Goal: Task Accomplishment & Management: Use online tool/utility

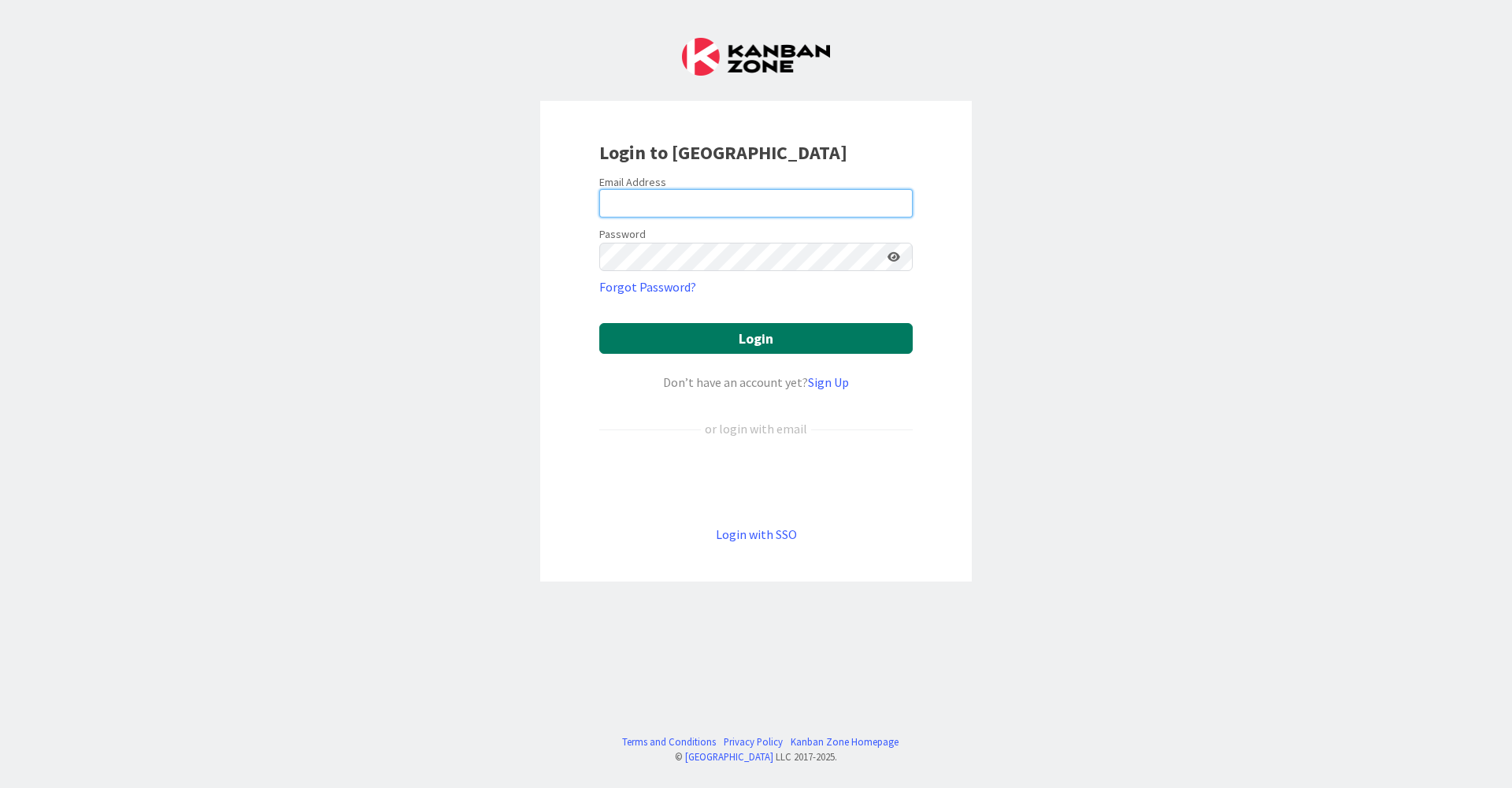
type input "[EMAIL_ADDRESS][DOMAIN_NAME]"
click at [762, 343] on button "Login" at bounding box center [756, 338] width 314 height 31
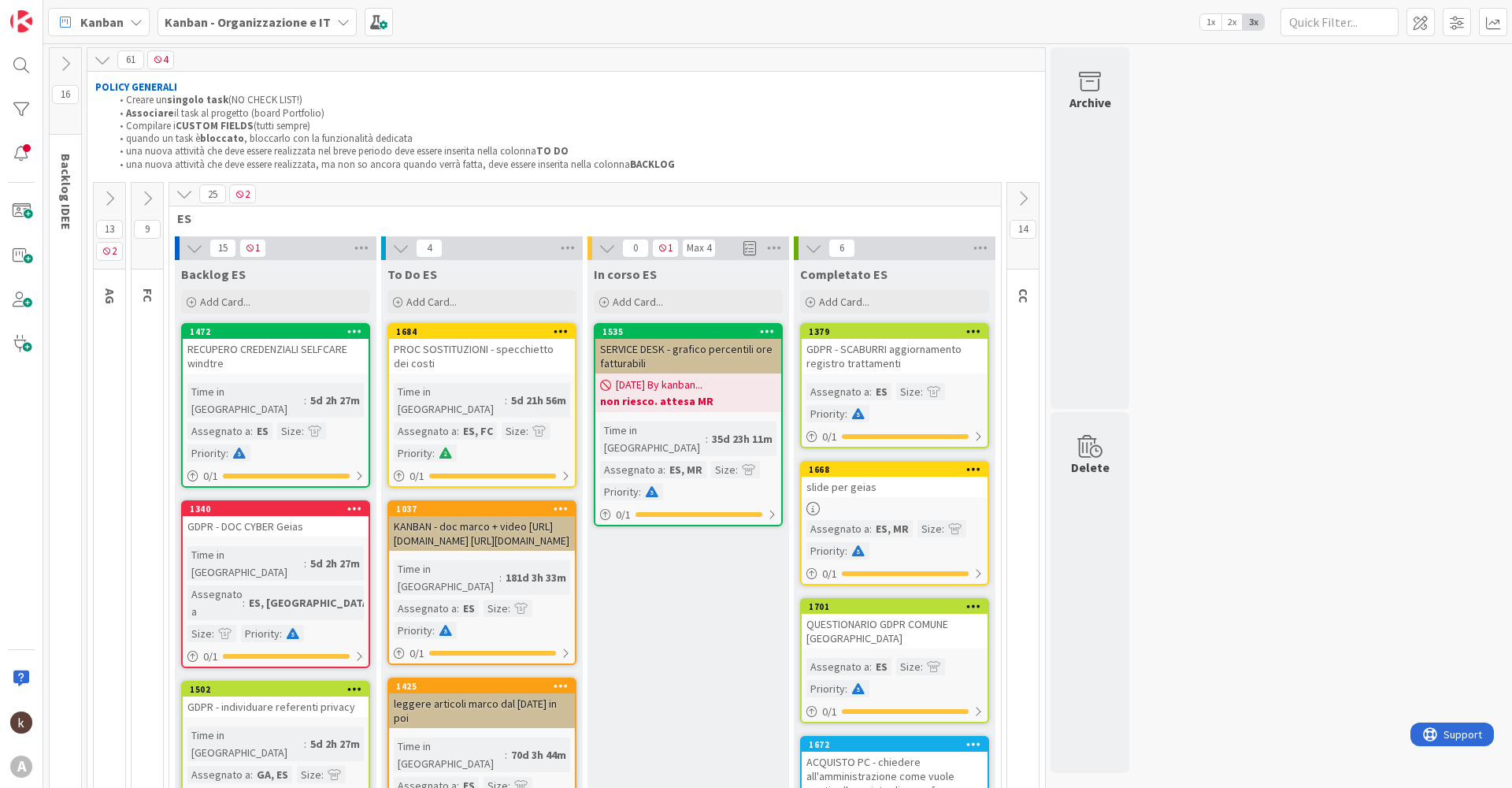
click at [762, 191] on icon at bounding box center [1023, 198] width 17 height 17
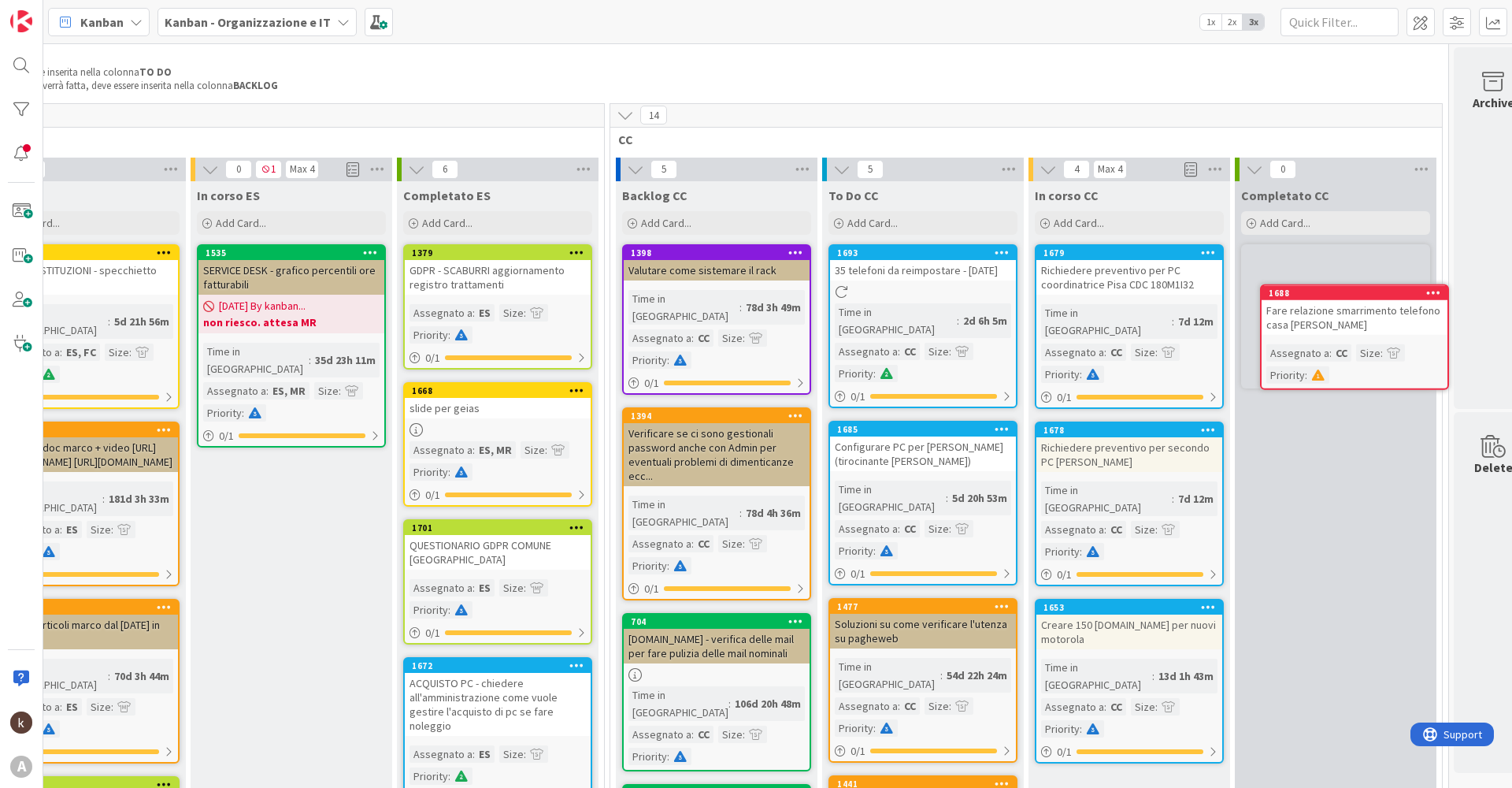
scroll to position [79, 419]
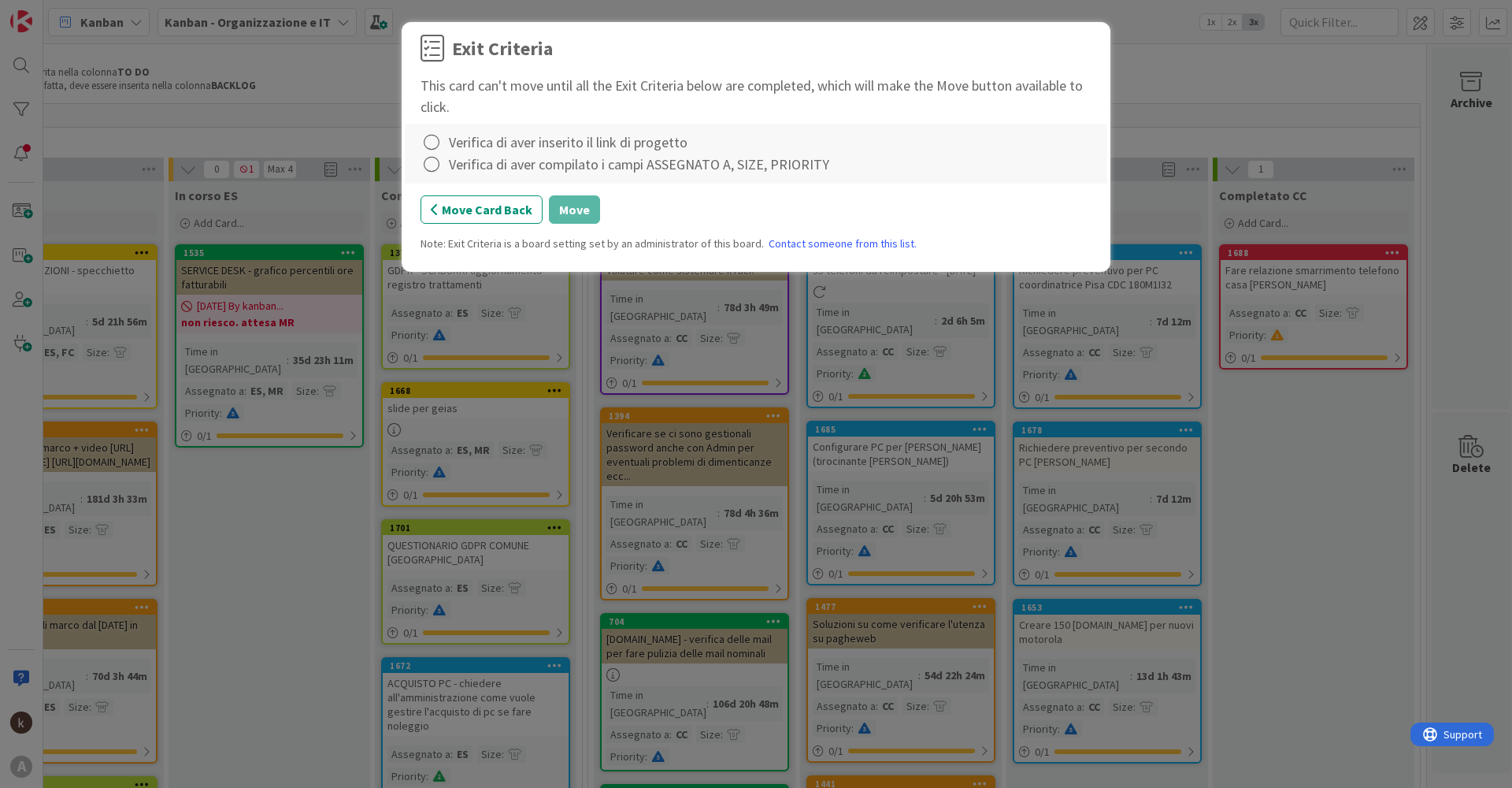
click at [448, 149] on div "Verifica di aver inserito il link di progetto" at bounding box center [756, 142] width 671 height 22
click at [435, 147] on icon at bounding box center [432, 142] width 22 height 22
click at [434, 171] on icon at bounding box center [434, 175] width 11 height 10
click at [434, 171] on icon at bounding box center [432, 165] width 22 height 22
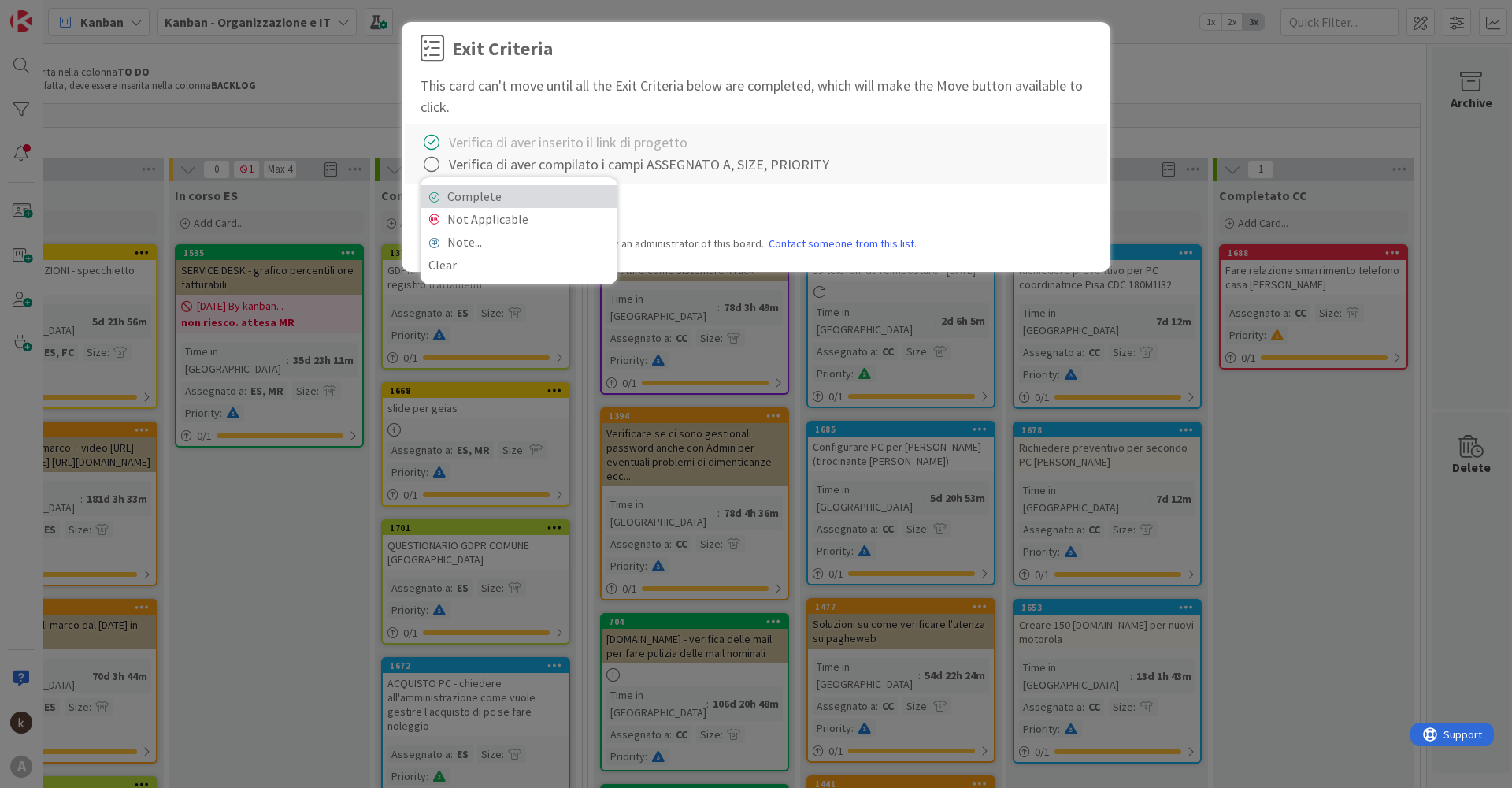
click at [443, 191] on link "Complete" at bounding box center [520, 196] width 197 height 23
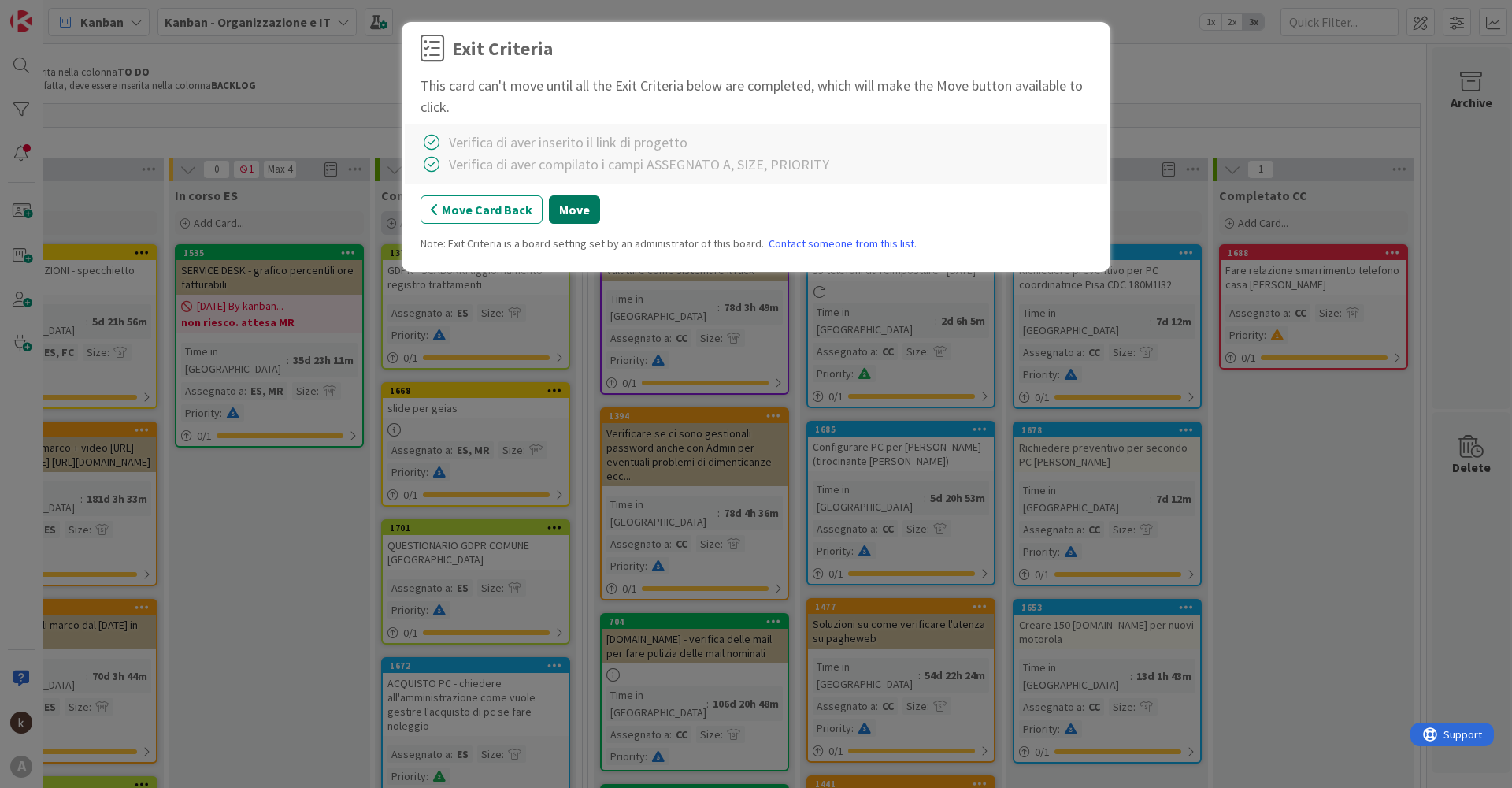
click at [566, 215] on button "Move" at bounding box center [575, 210] width 52 height 29
